Goal: Task Accomplishment & Management: Use online tool/utility

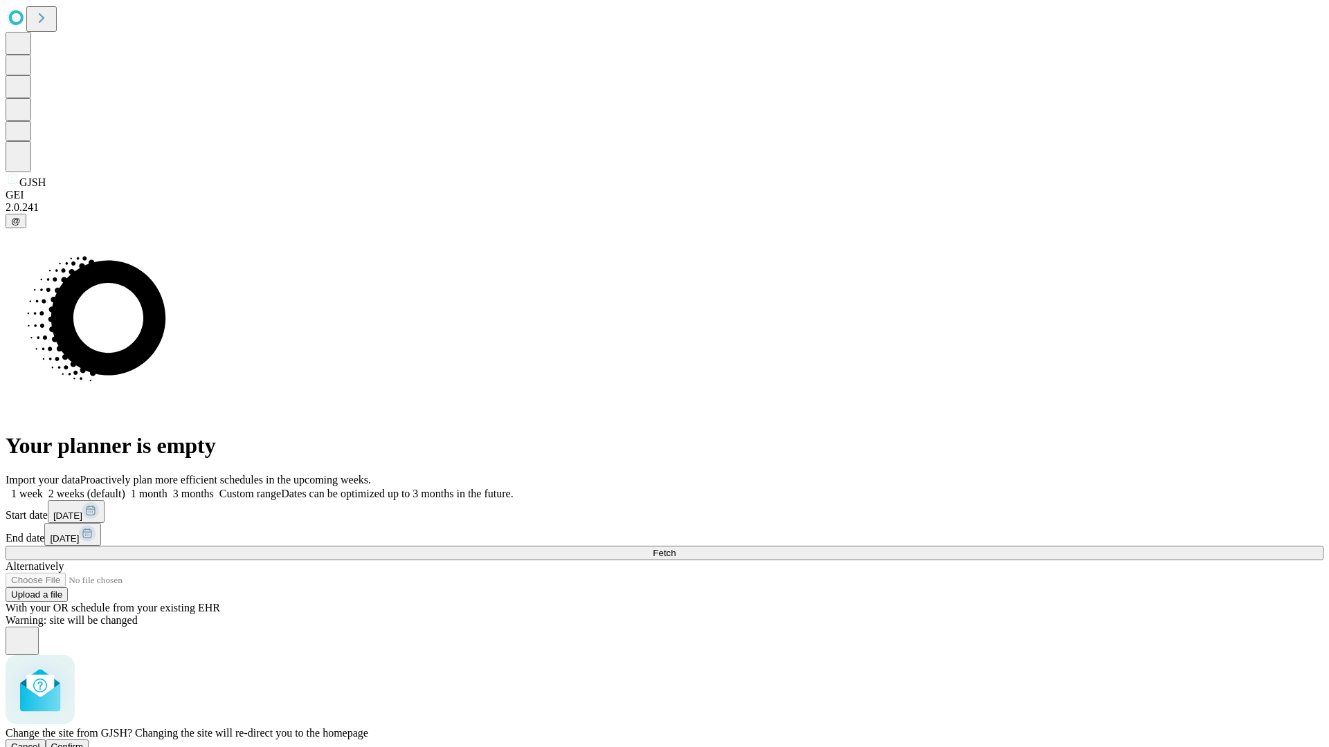
click at [84, 742] on span "Confirm" at bounding box center [67, 747] width 33 height 10
click at [167, 488] on label "1 month" at bounding box center [146, 494] width 42 height 12
click at [675, 548] on span "Fetch" at bounding box center [664, 553] width 23 height 10
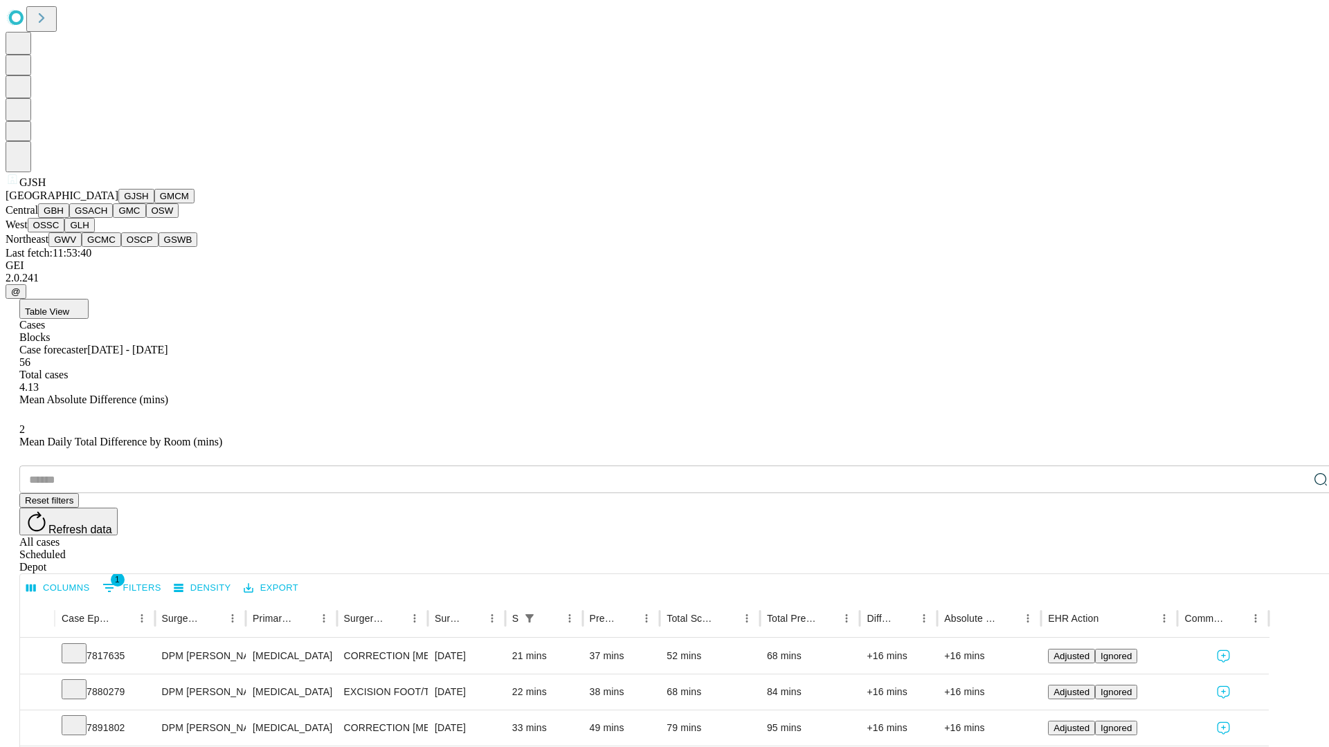
click at [154, 203] on button "GMCM" at bounding box center [174, 196] width 40 height 15
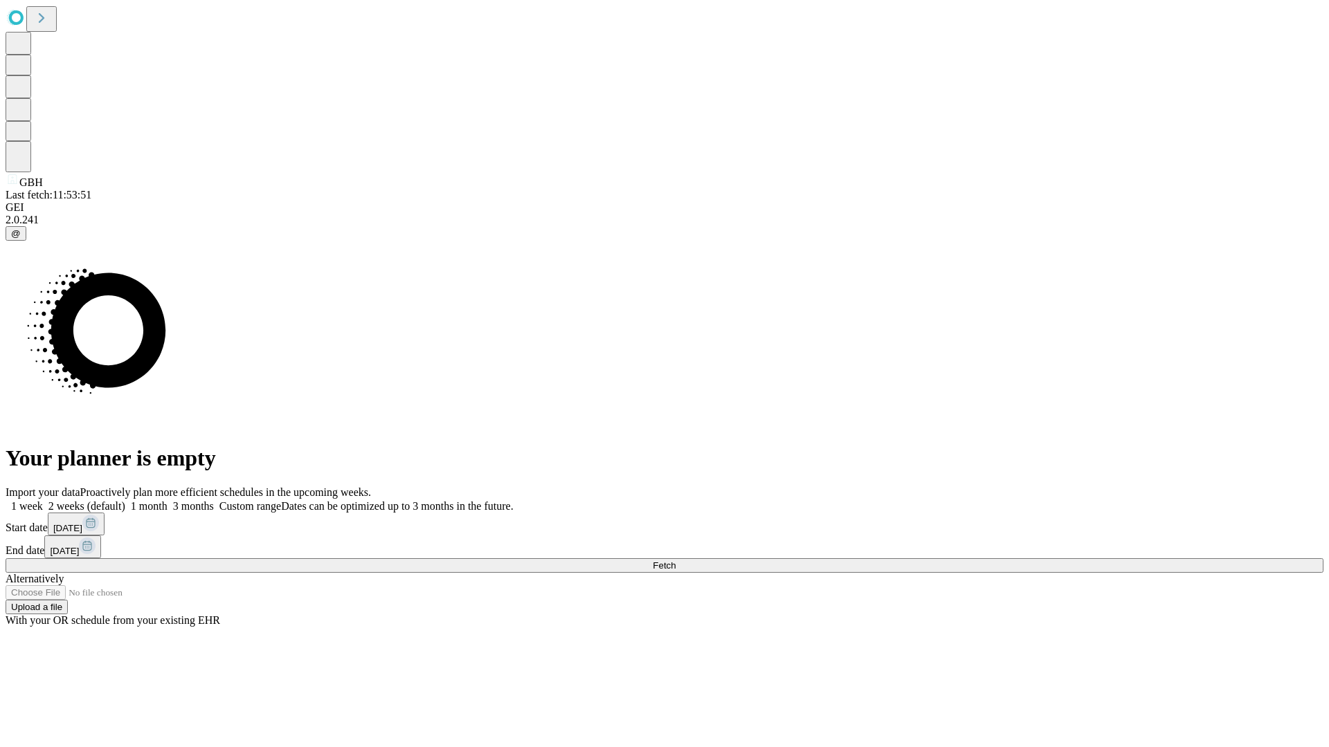
click at [167, 500] on label "1 month" at bounding box center [146, 506] width 42 height 12
click at [675, 561] on span "Fetch" at bounding box center [664, 566] width 23 height 10
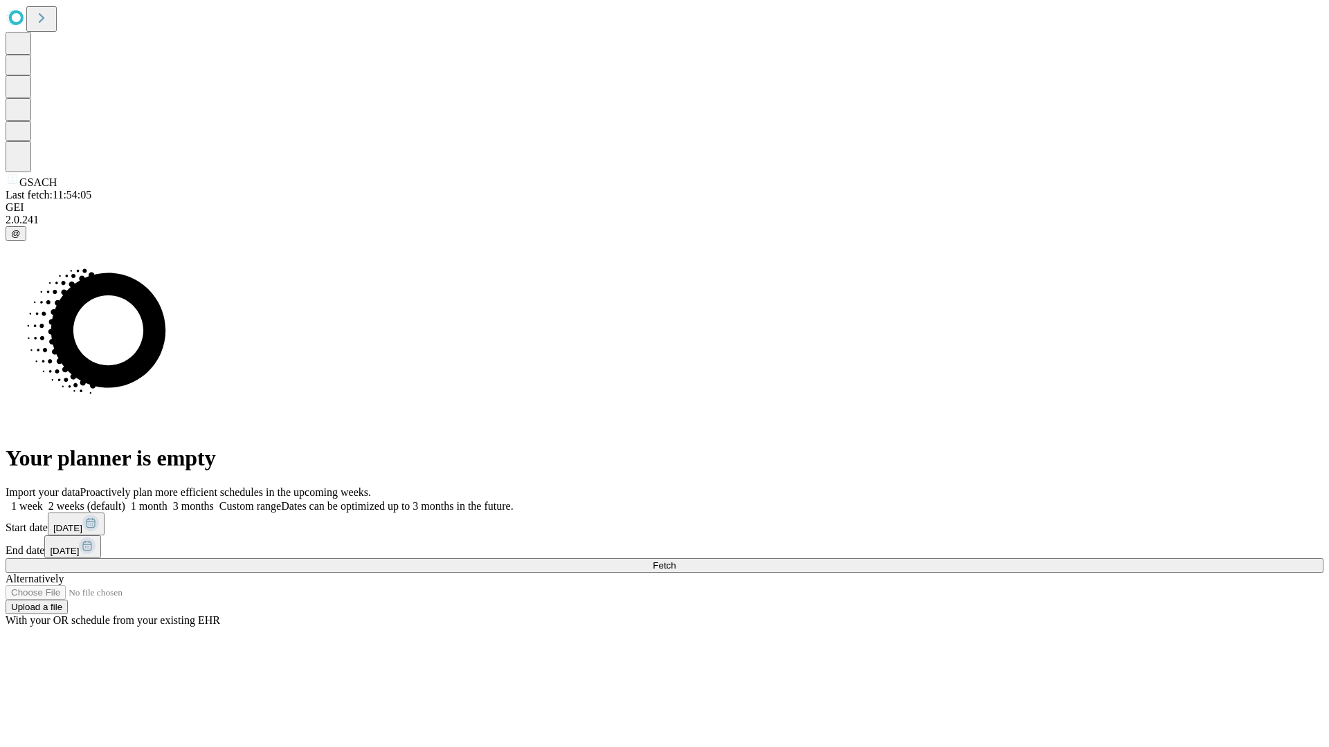
click at [675, 561] on span "Fetch" at bounding box center [664, 566] width 23 height 10
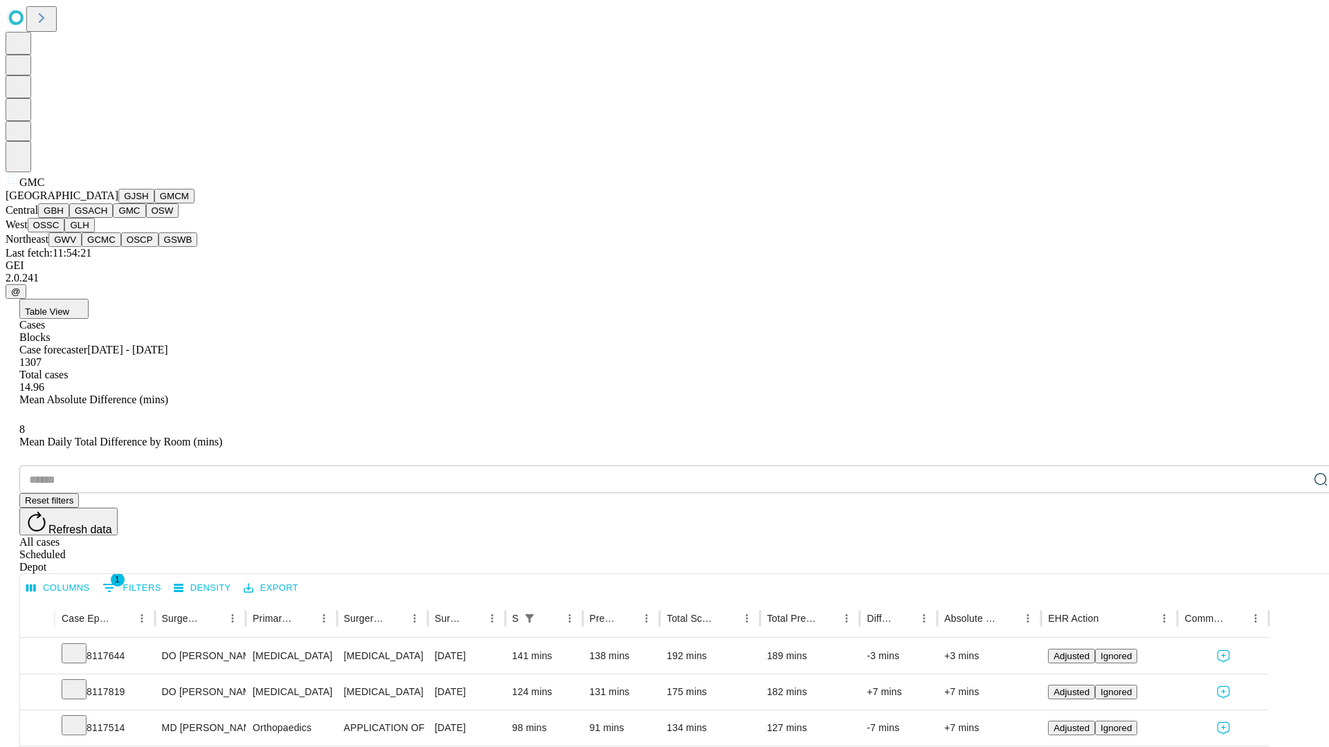
click at [146, 218] on button "OSW" at bounding box center [162, 210] width 33 height 15
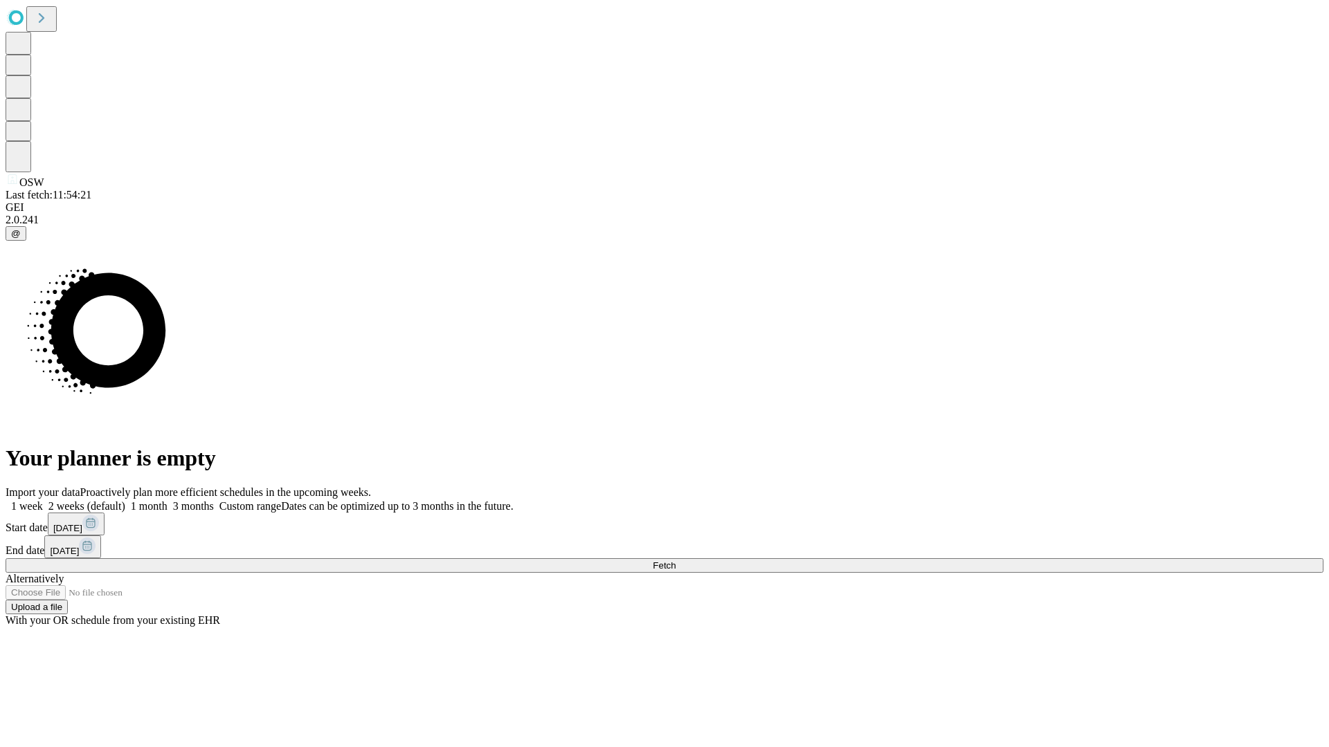
click at [675, 561] on span "Fetch" at bounding box center [664, 566] width 23 height 10
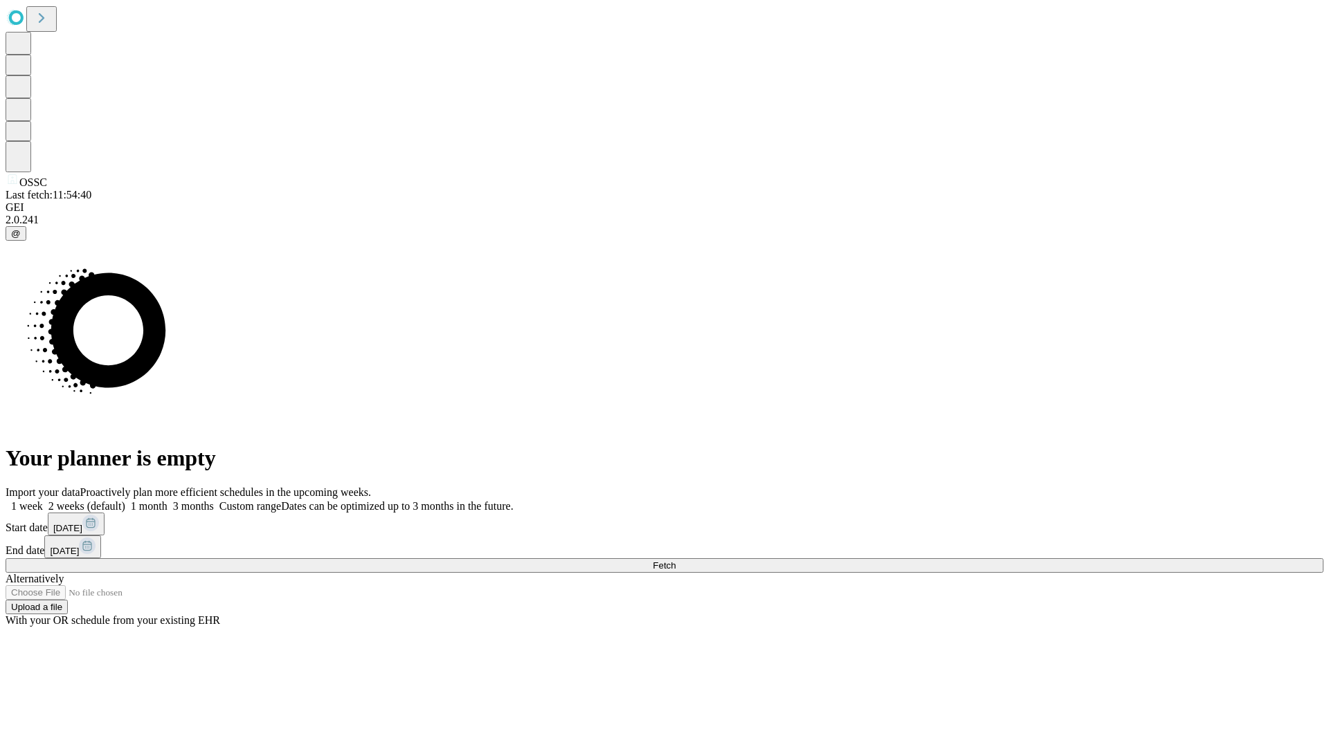
click at [675, 561] on span "Fetch" at bounding box center [664, 566] width 23 height 10
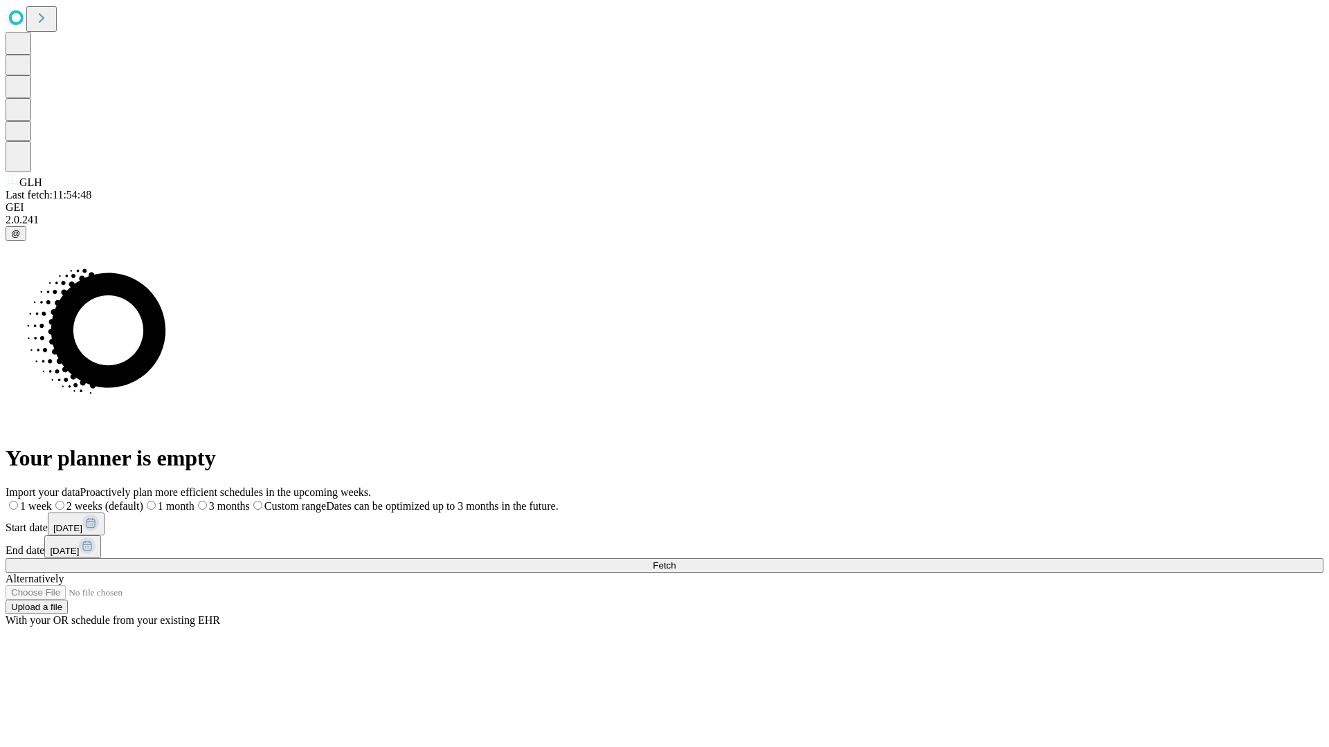
click at [675, 561] on span "Fetch" at bounding box center [664, 566] width 23 height 10
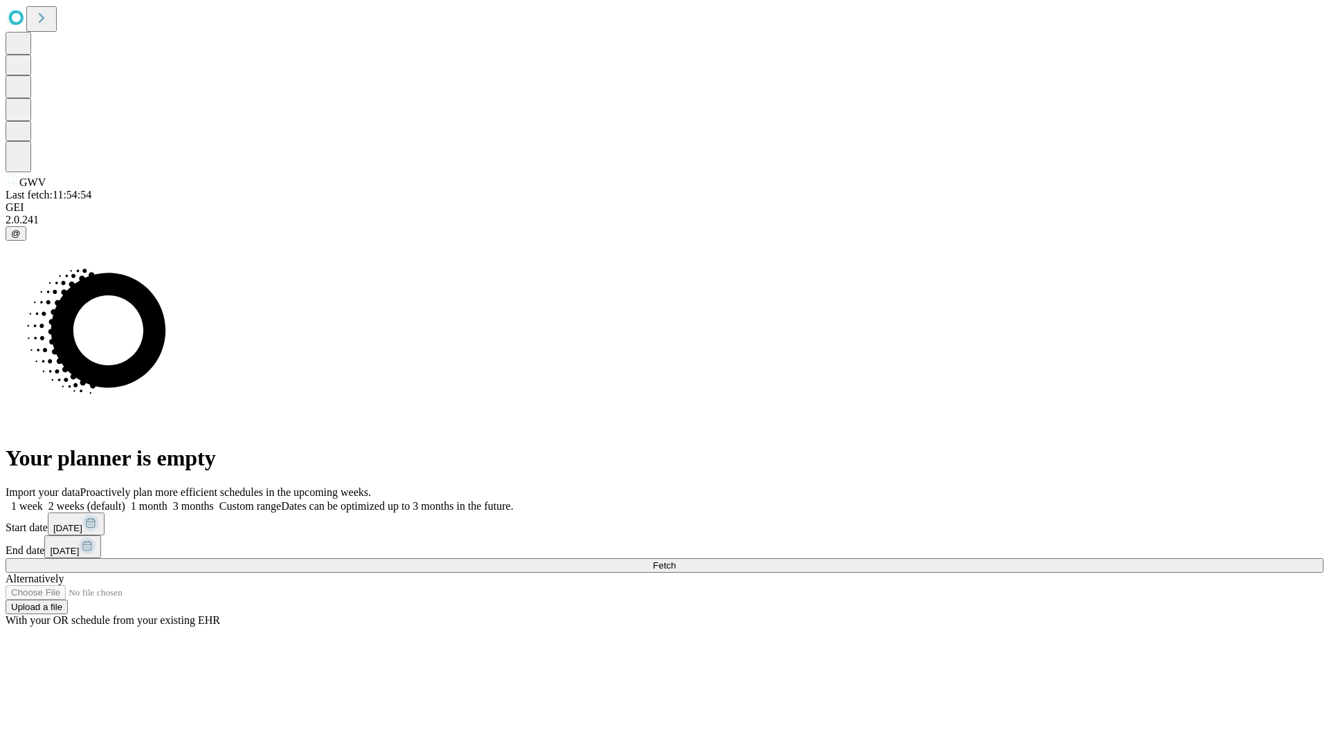
click at [167, 500] on label "1 month" at bounding box center [146, 506] width 42 height 12
click at [675, 561] on span "Fetch" at bounding box center [664, 566] width 23 height 10
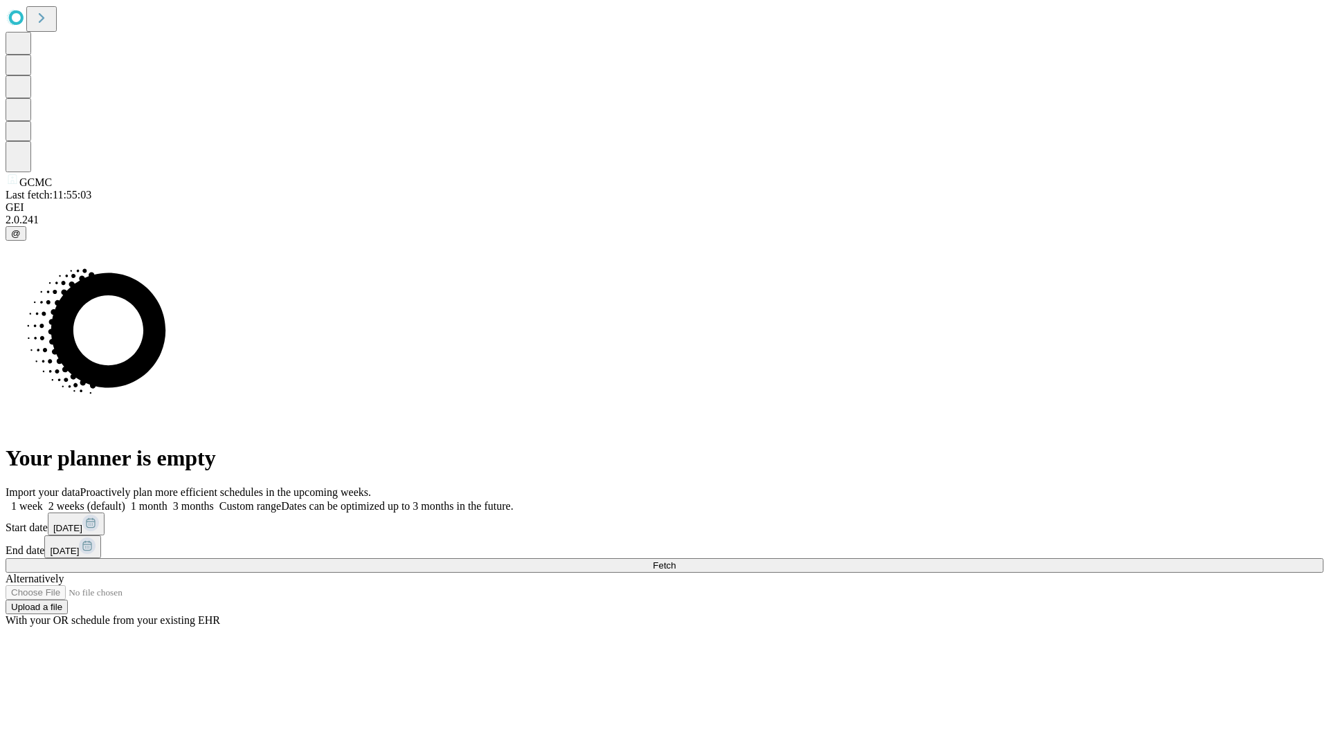
click at [167, 500] on label "1 month" at bounding box center [146, 506] width 42 height 12
click at [675, 561] on span "Fetch" at bounding box center [664, 566] width 23 height 10
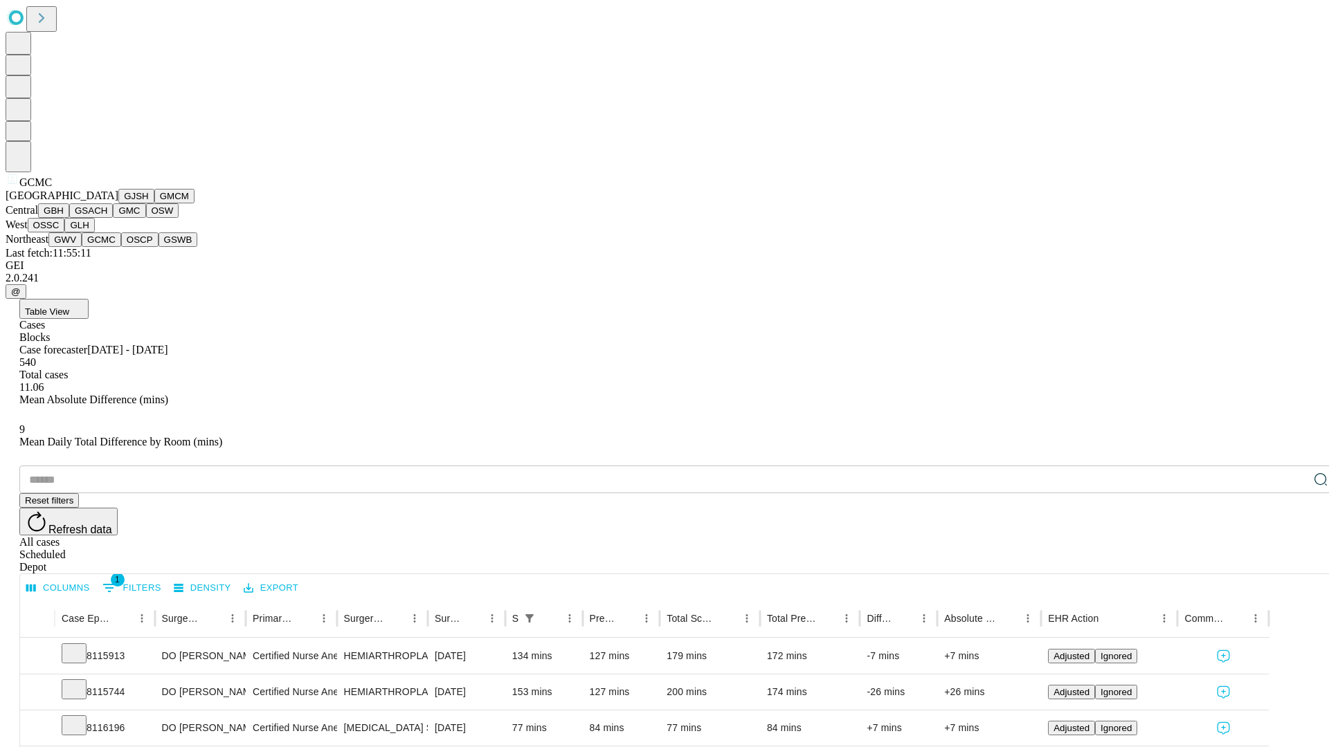
click at [121, 247] on button "OSCP" at bounding box center [139, 240] width 37 height 15
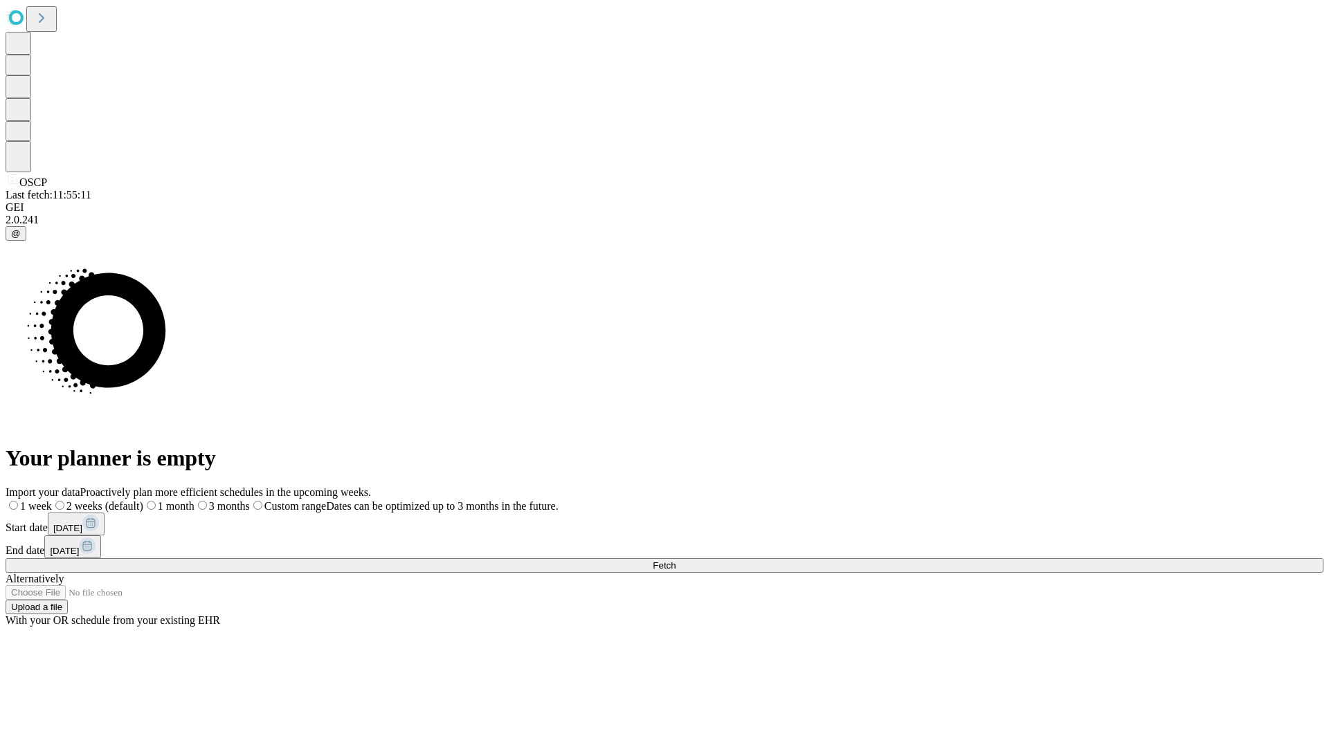
click at [194, 500] on label "1 month" at bounding box center [168, 506] width 51 height 12
click at [675, 561] on span "Fetch" at bounding box center [664, 566] width 23 height 10
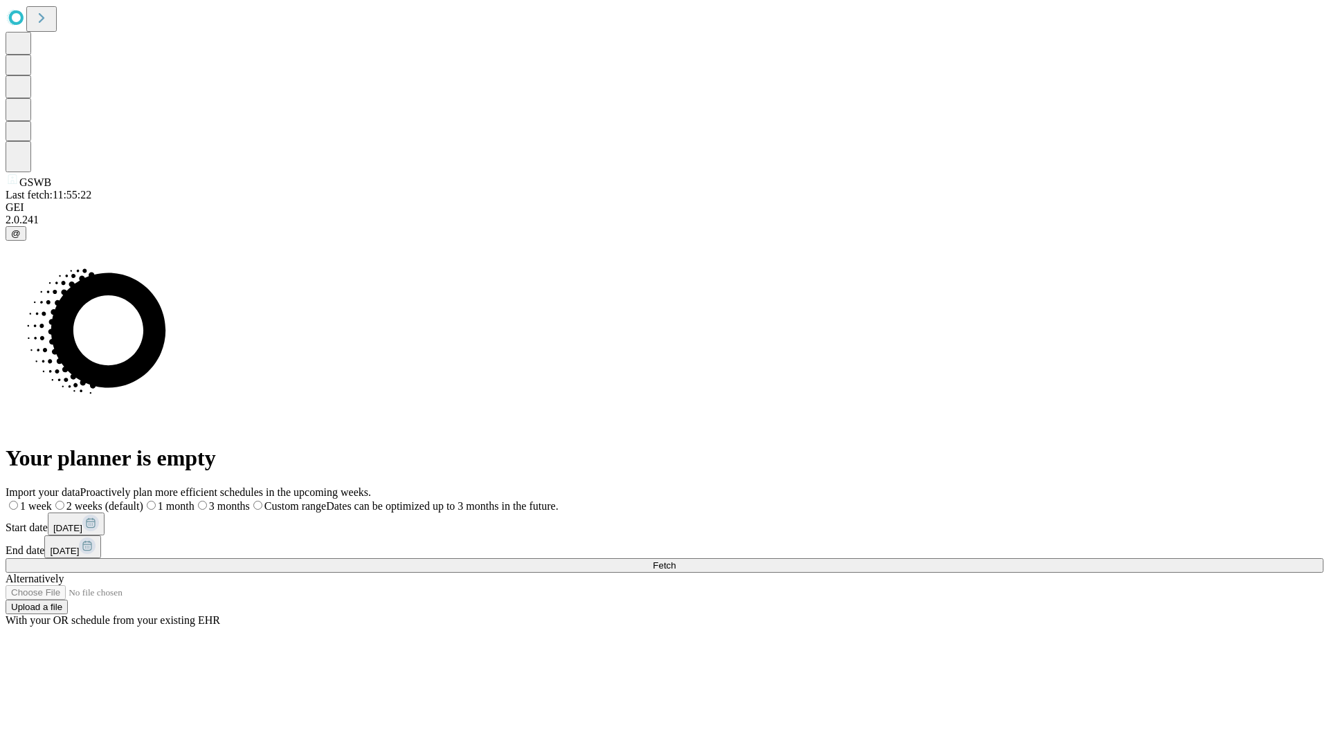
click at [675, 561] on span "Fetch" at bounding box center [664, 566] width 23 height 10
